Goal: Transaction & Acquisition: Purchase product/service

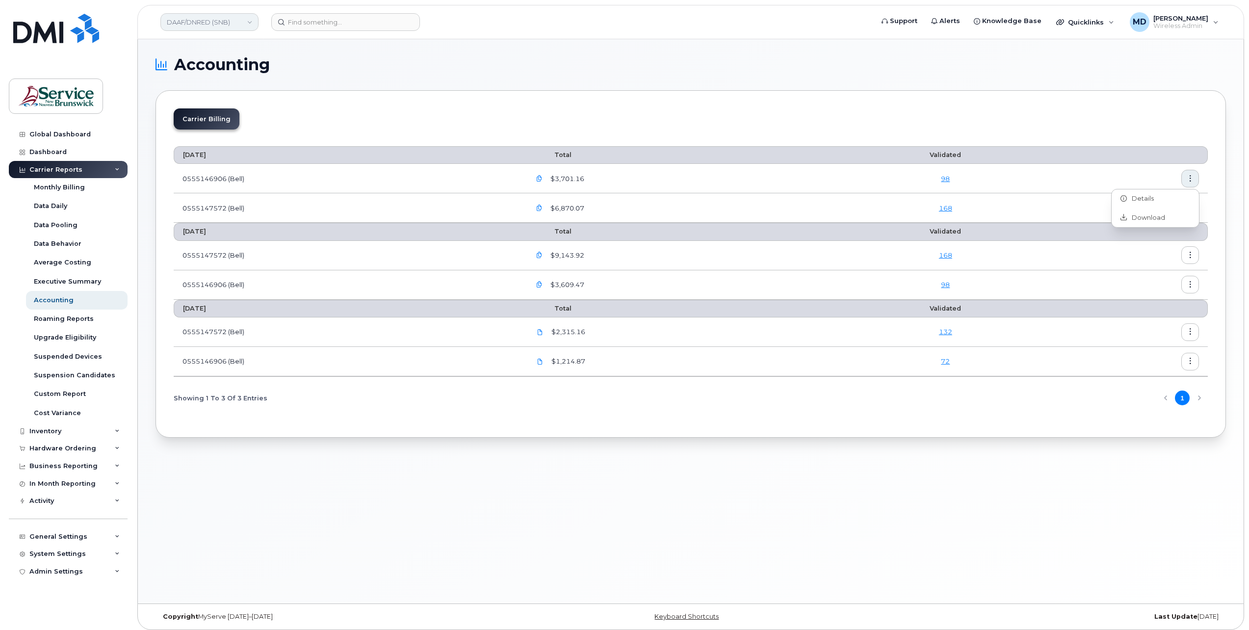
click at [208, 21] on link "DAAF/DNRED (SNB)" at bounding box center [209, 22] width 98 height 18
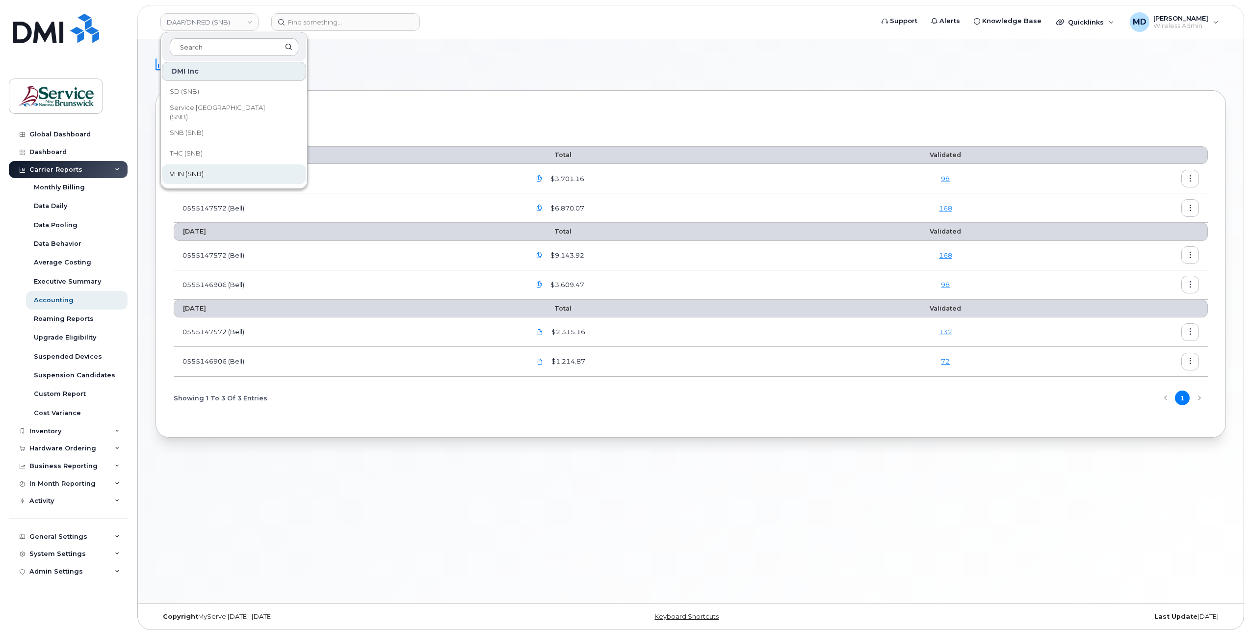
scroll to position [4, 0]
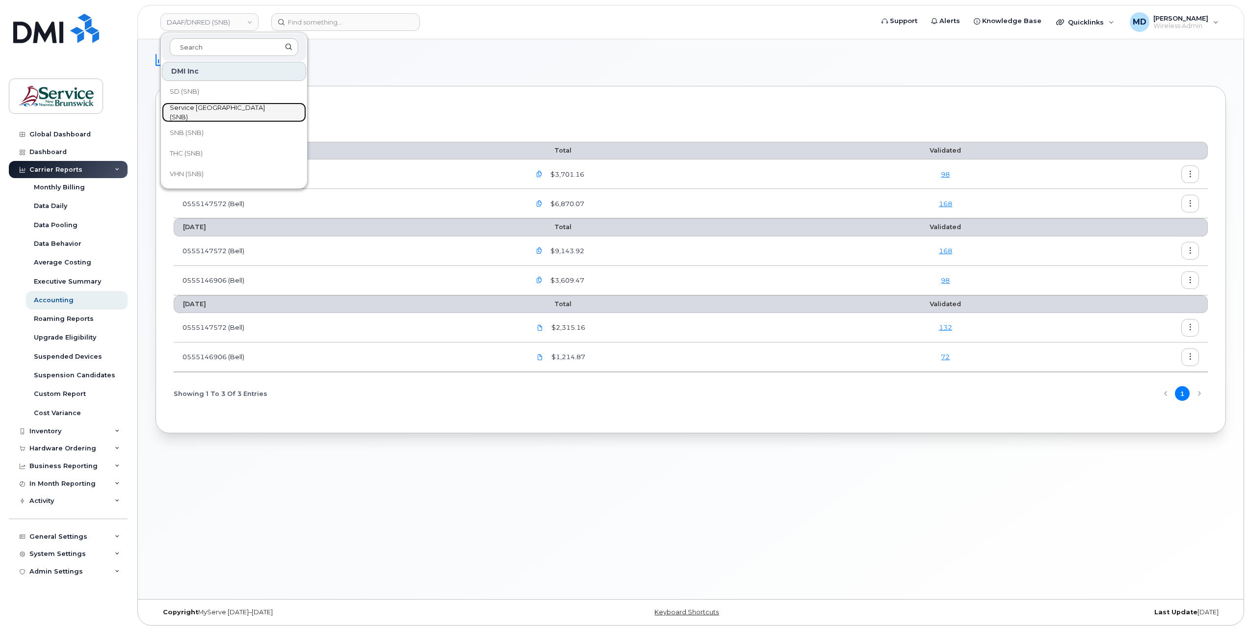
click at [231, 112] on span "Service [GEOGRAPHIC_DATA] (SNB)" at bounding box center [226, 112] width 113 height 19
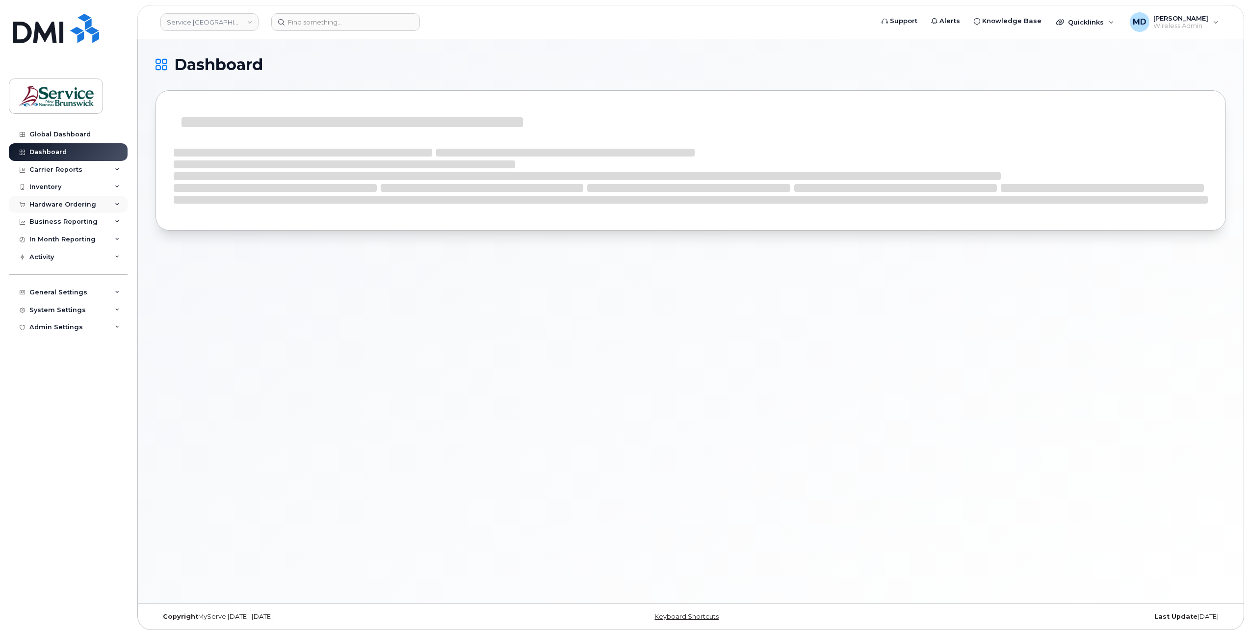
click at [64, 208] on div "Hardware Ordering" at bounding box center [62, 205] width 67 height 8
drag, startPoint x: 54, startPoint y: 239, endPoint x: 68, endPoint y: 245, distance: 15.2
click at [54, 239] on div "Orders" at bounding box center [46, 241] width 24 height 9
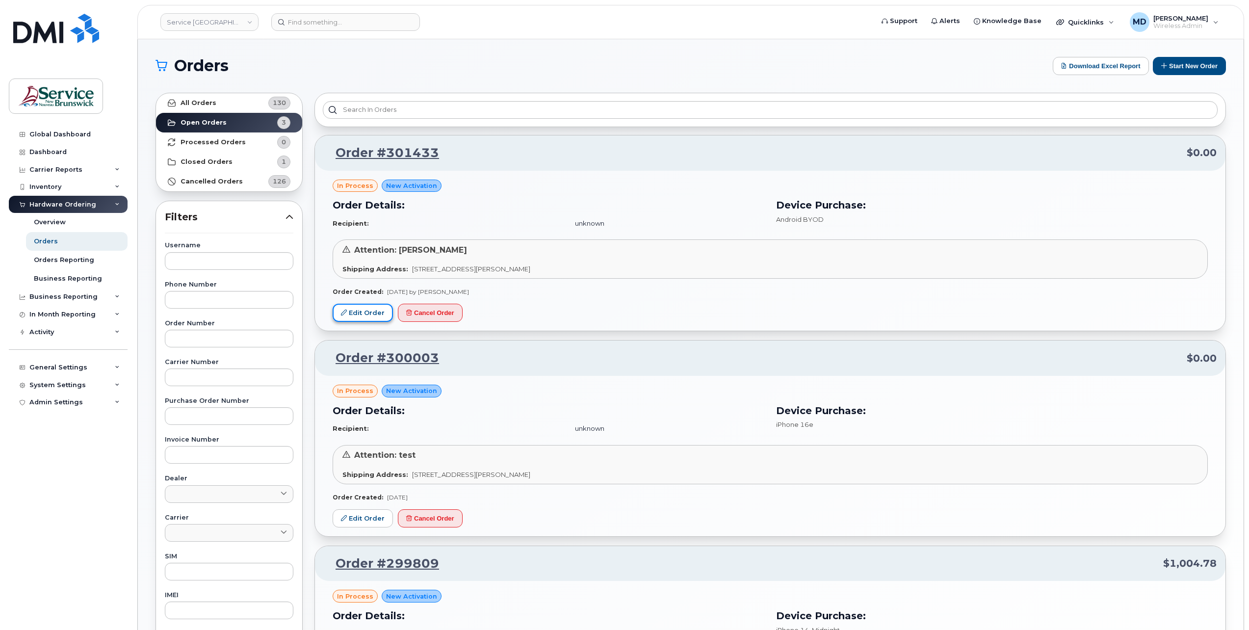
drag, startPoint x: 363, startPoint y: 315, endPoint x: 371, endPoint y: 320, distance: 9.4
click at [363, 315] on link "Edit Order" at bounding box center [363, 313] width 60 height 18
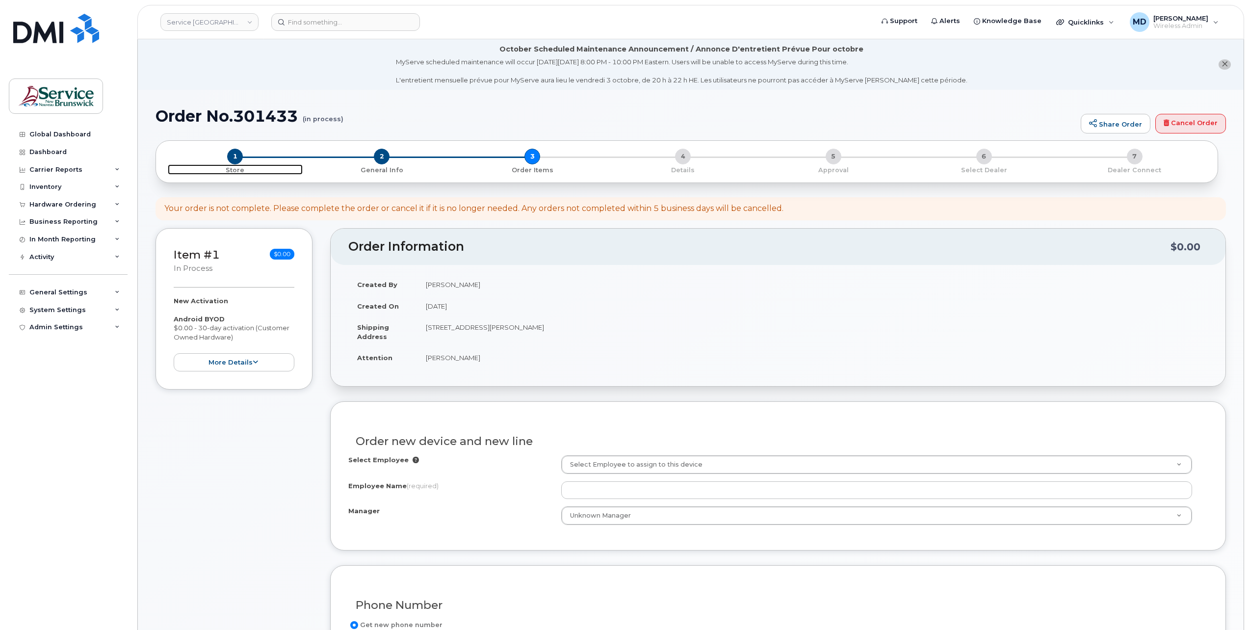
click at [233, 152] on span "1" at bounding box center [235, 157] width 16 height 16
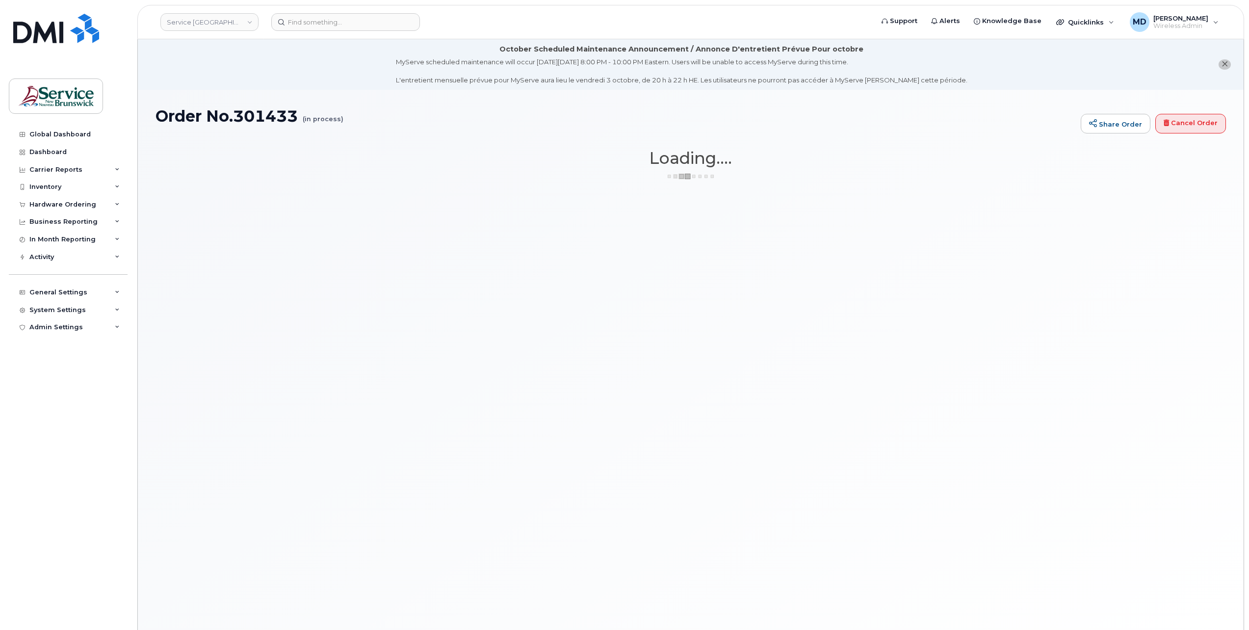
select select "2422"
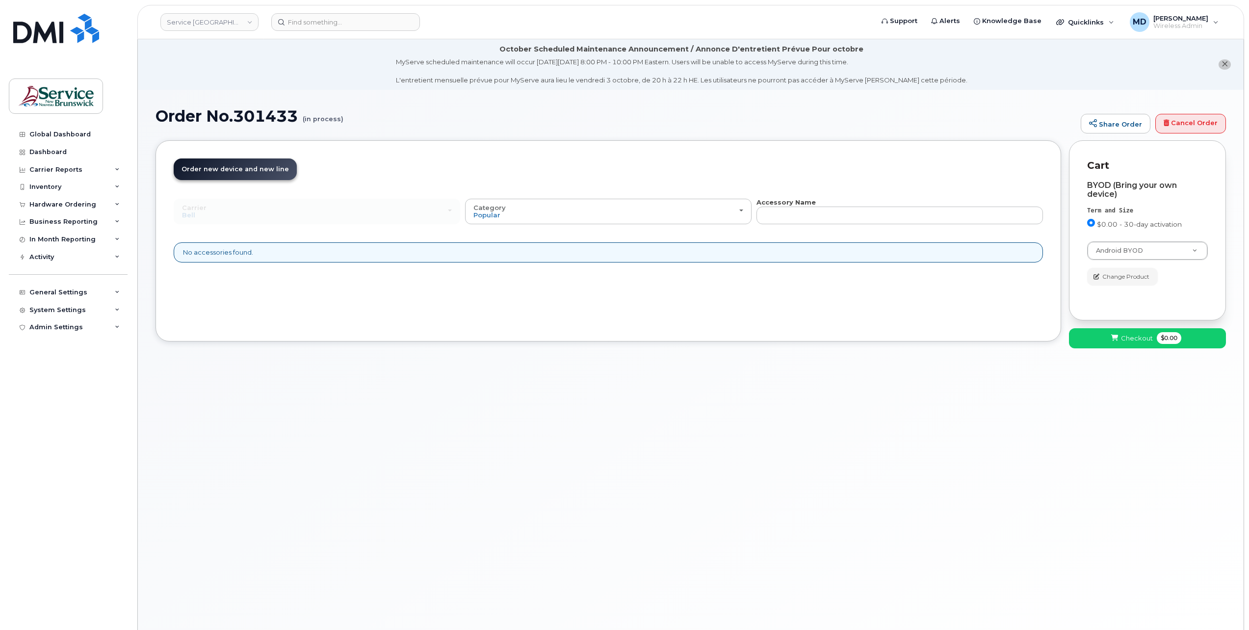
click at [1127, 279] on span "Change Product" at bounding box center [1125, 276] width 47 height 9
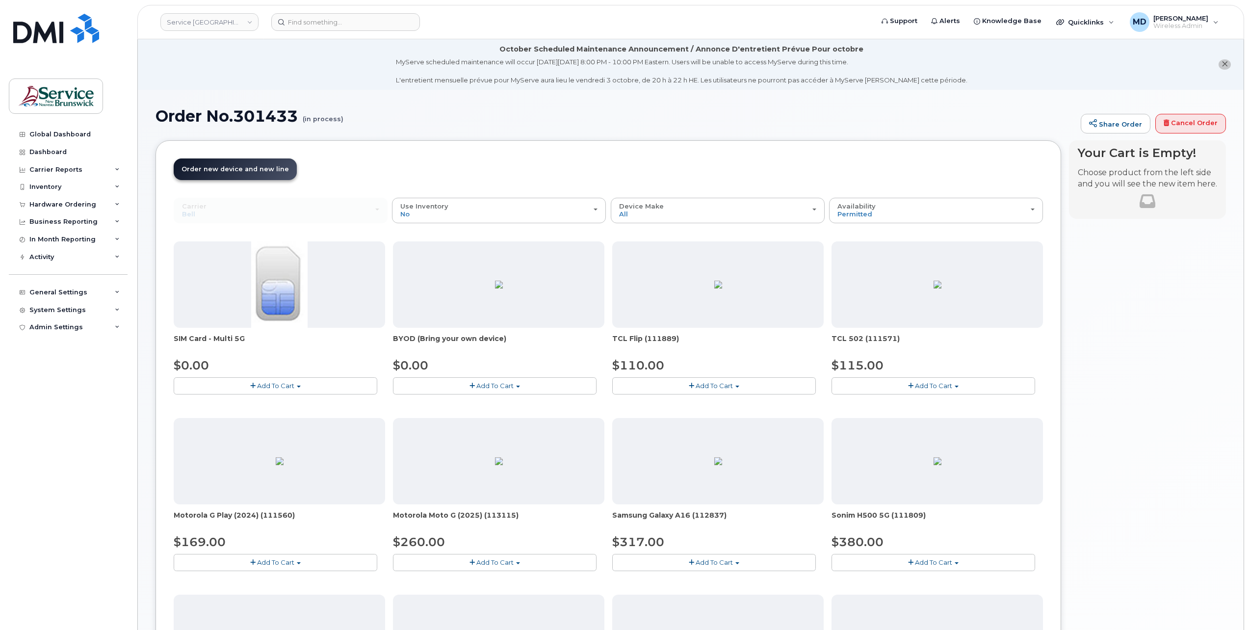
click at [483, 389] on span "Add To Cart" at bounding box center [494, 386] width 37 height 8
drag, startPoint x: 469, startPoint y: 412, endPoint x: 477, endPoint y: 411, distance: 8.0
click at [469, 412] on link "$0.00 - 30-day activation" at bounding box center [445, 416] width 100 height 12
select select "2422"
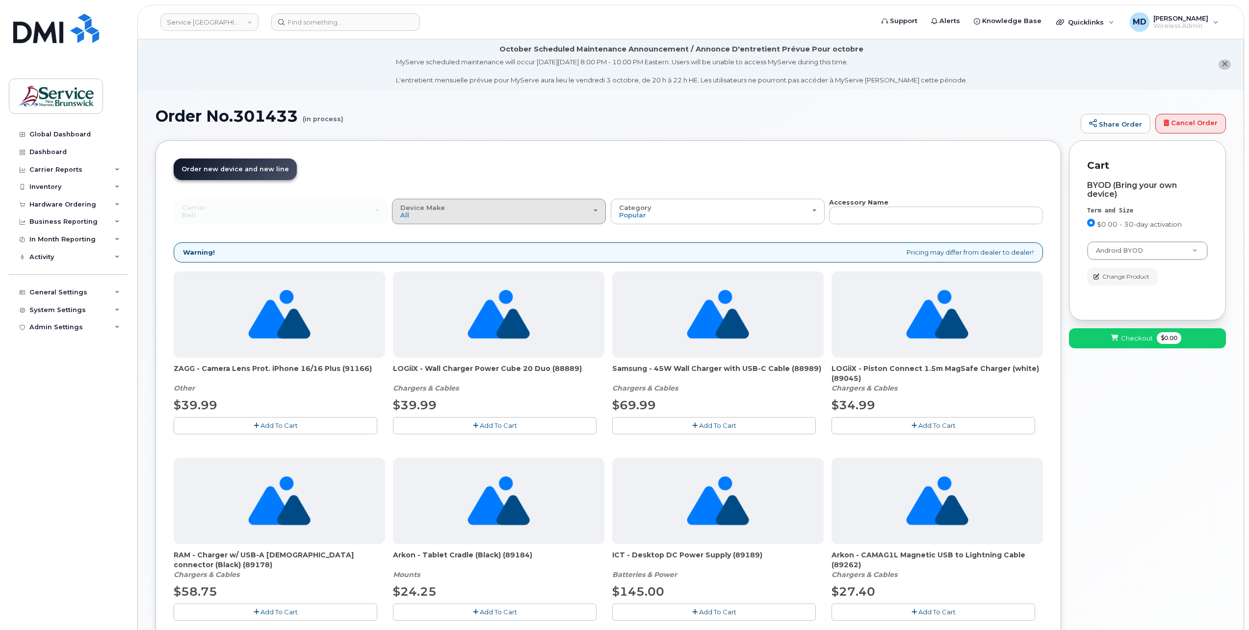
click at [536, 214] on div "Device Make All Android Cell Phone iPhone Tablet" at bounding box center [498, 211] width 197 height 15
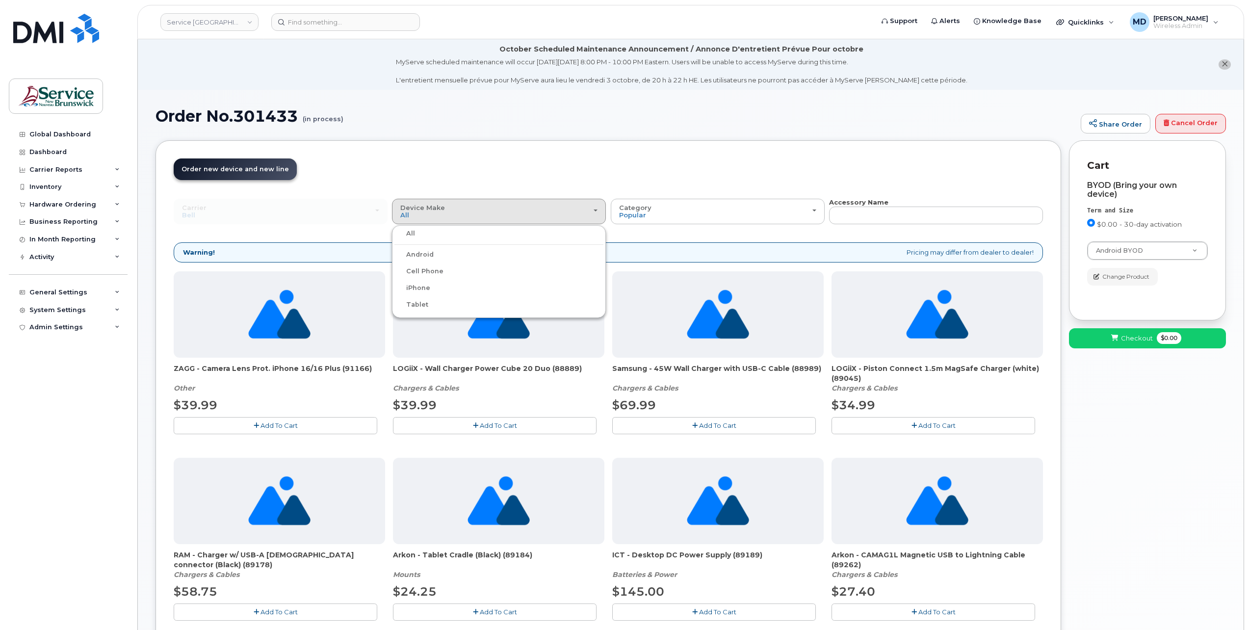
click at [578, 169] on header "Order New Device Upgrade Existing Device Order Accessory Order new device and n…" at bounding box center [608, 177] width 869 height 39
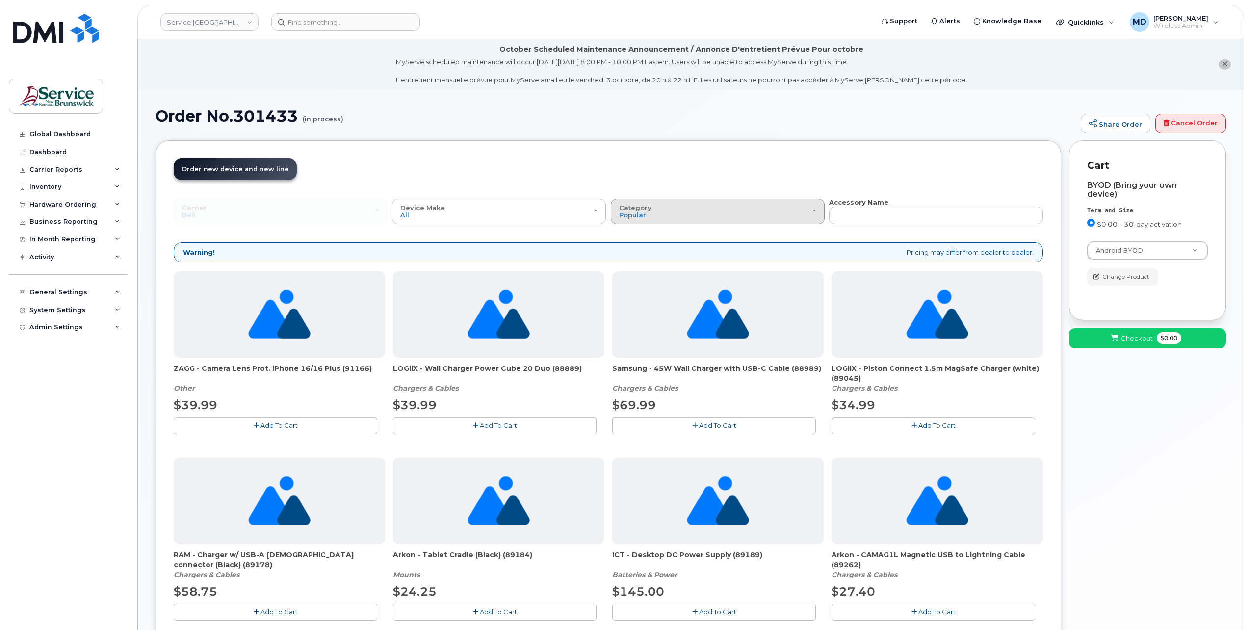
click at [736, 223] on button "Category Popular" at bounding box center [718, 212] width 214 height 26
click at [636, 269] on label "Other" at bounding box center [628, 271] width 31 height 12
click at [0, 0] on input "Other" at bounding box center [0, 0] width 0 height 0
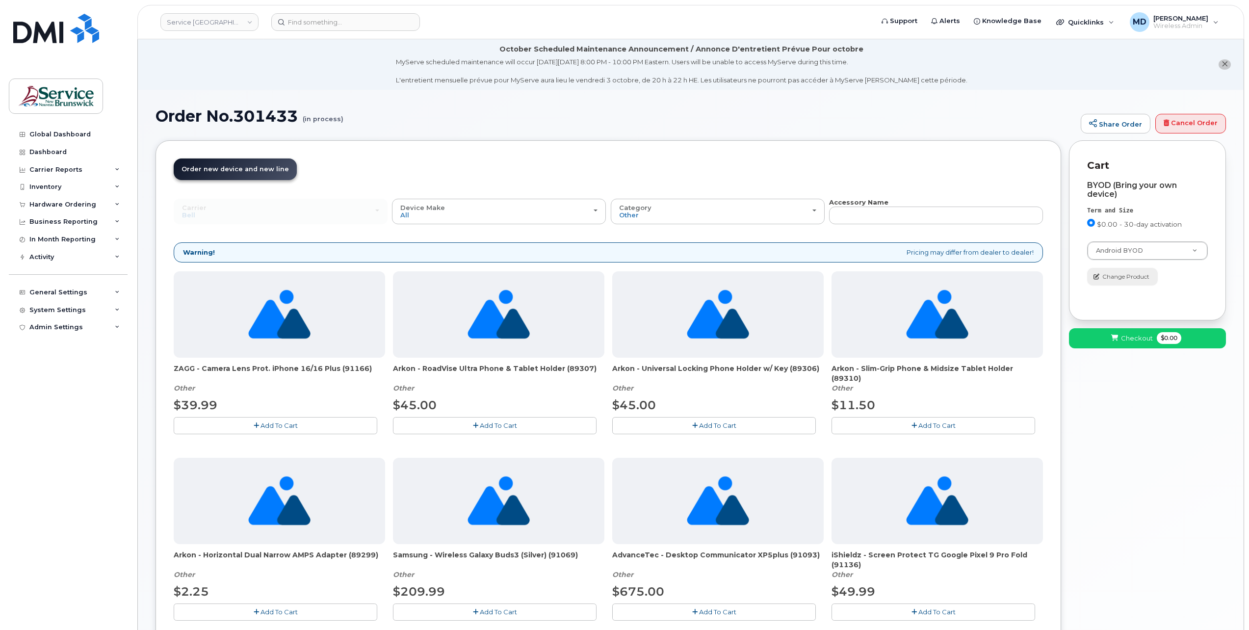
click at [1137, 280] on span "Change Product" at bounding box center [1125, 276] width 47 height 9
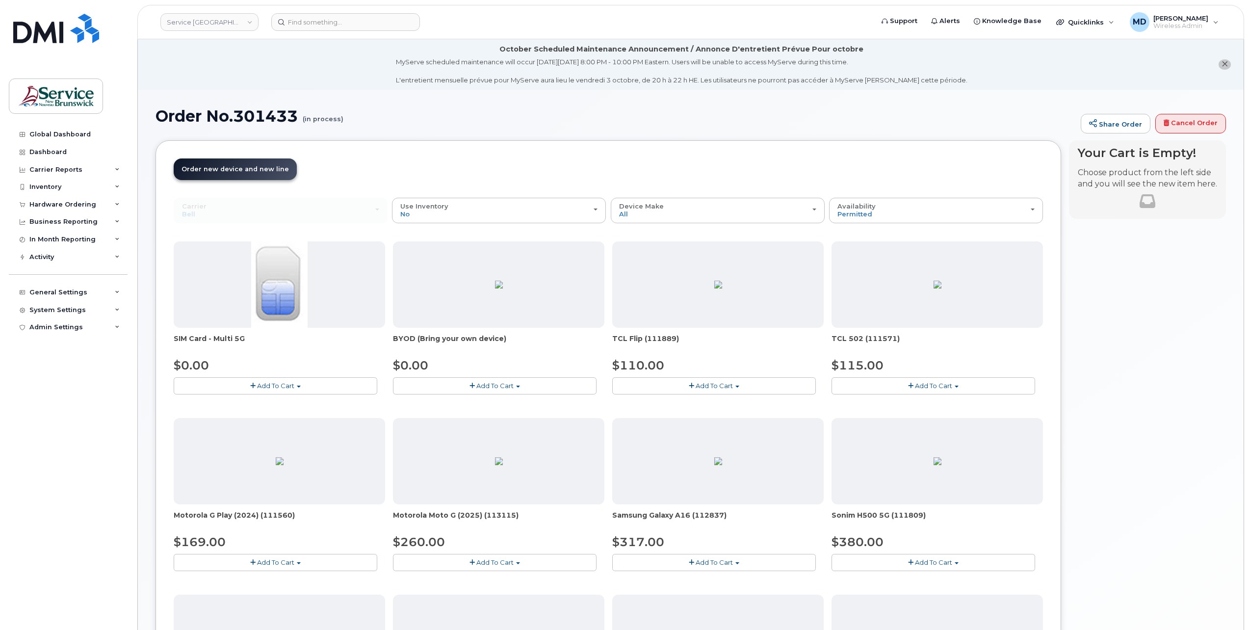
click at [491, 387] on span "Add To Cart" at bounding box center [494, 386] width 37 height 8
click at [452, 416] on link "$0.00 - 30-day activation" at bounding box center [445, 416] width 100 height 12
select select "2422"
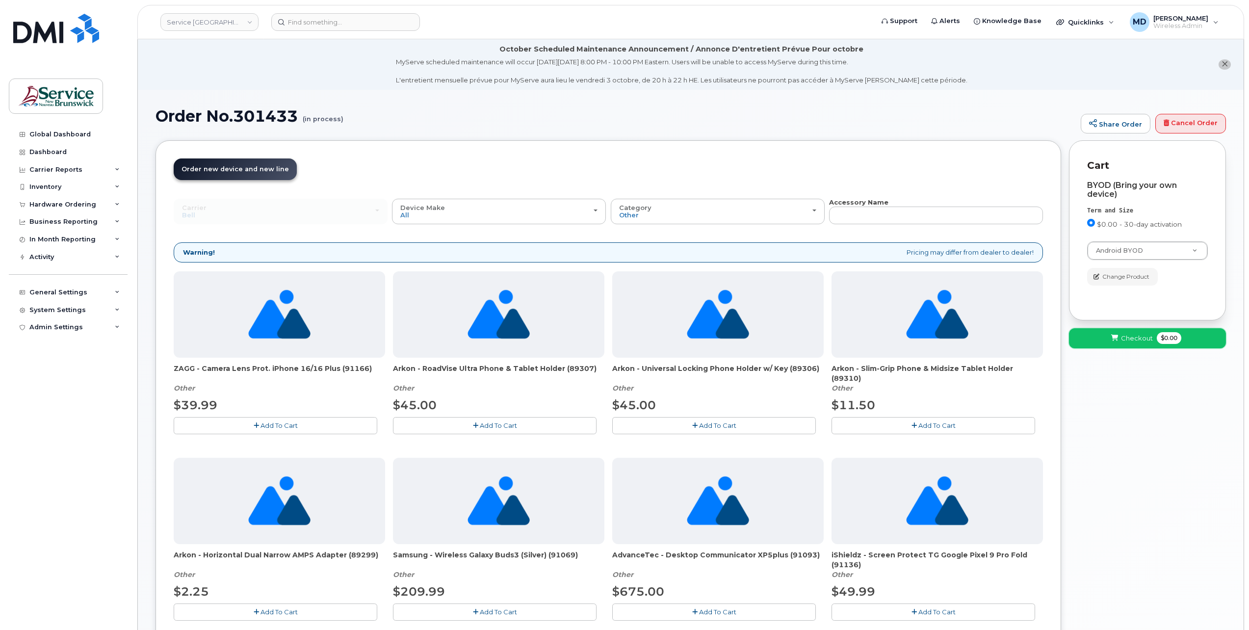
click at [1124, 337] on span "Checkout" at bounding box center [1137, 338] width 32 height 9
